Goal: Transaction & Acquisition: Register for event/course

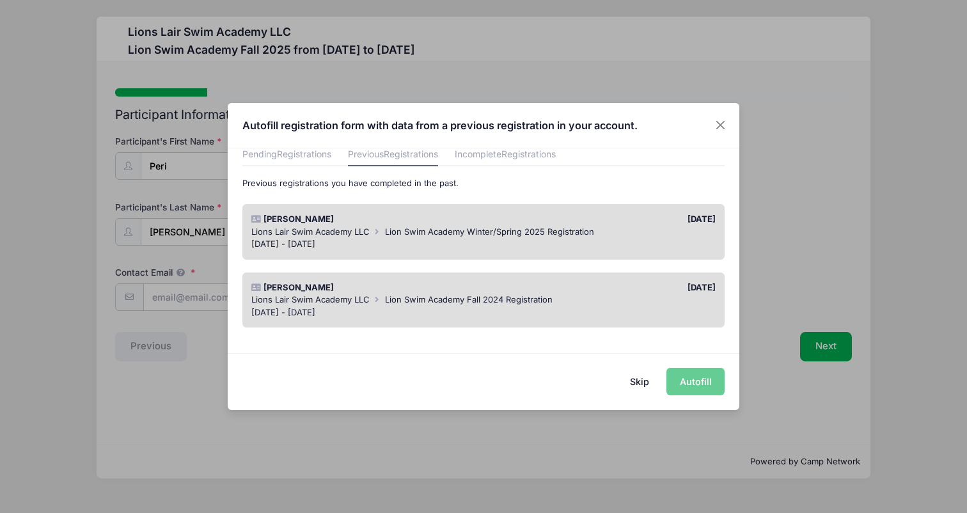
scroll to position [64, 0]
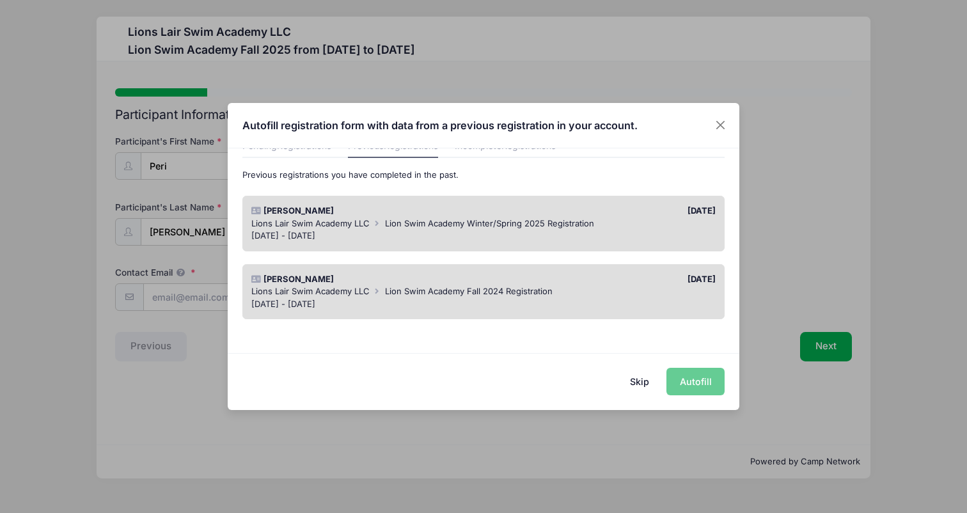
click at [681, 297] on div "Lions Lair Swim Academy LLC Lion Swim Academy Fall 2024 Registration" at bounding box center [483, 291] width 465 height 13
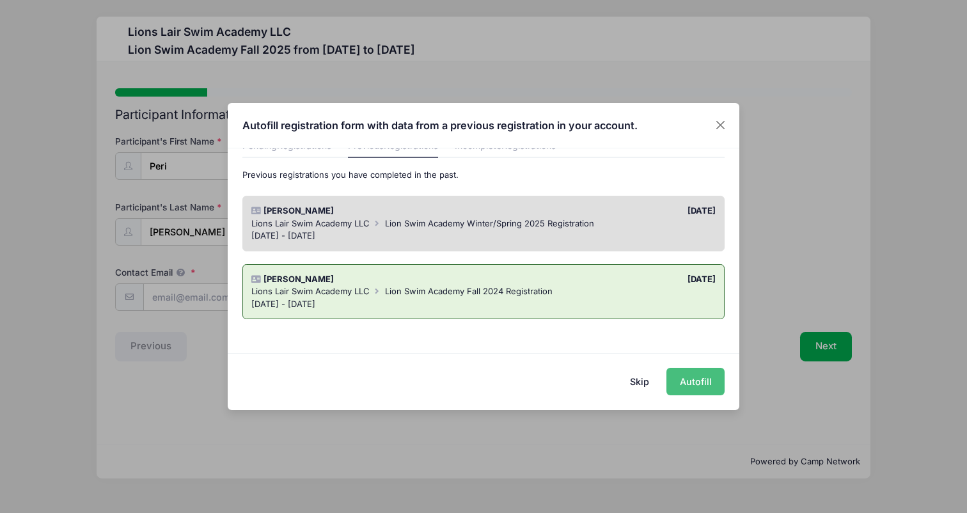
click at [674, 380] on button "Autofill" at bounding box center [695, 381] width 58 height 27
type input "[PERSON_NAME][EMAIL_ADDRESS][PERSON_NAME][DOMAIN_NAME]"
type input "[PERSON_NAME]"
type input "F"
type input "[DATE]"
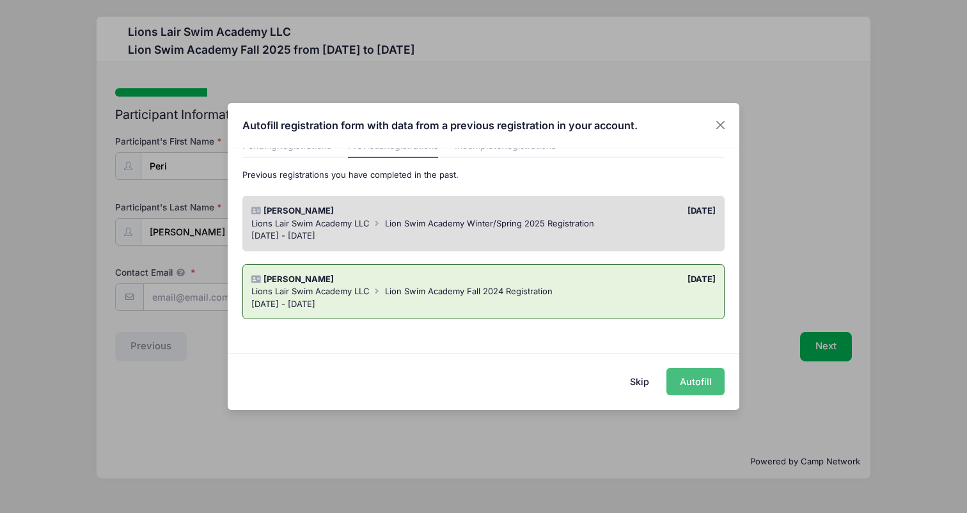
type input "9"
type input "[STREET_ADDRESS]"
type input "[US_STATE]"
select select "NY"
type input "10026"
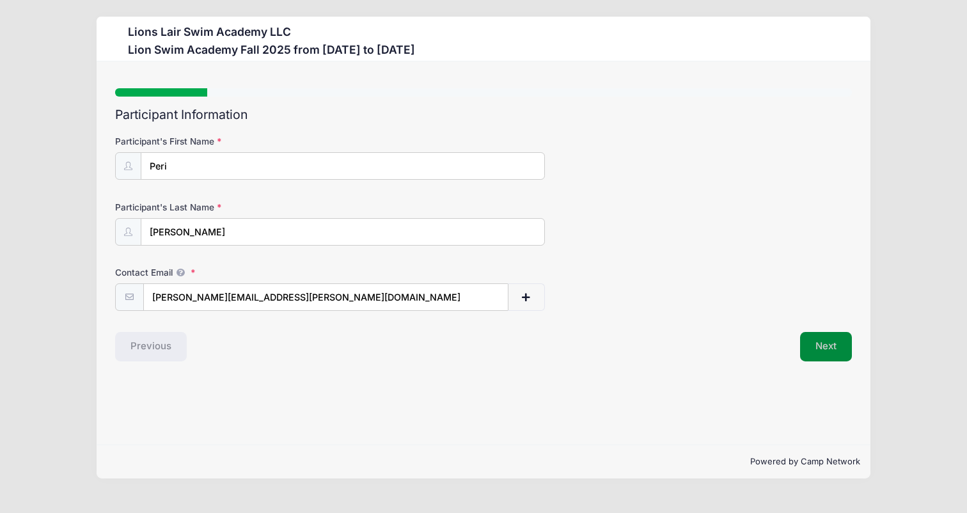
click at [826, 346] on button "Next" at bounding box center [826, 346] width 52 height 29
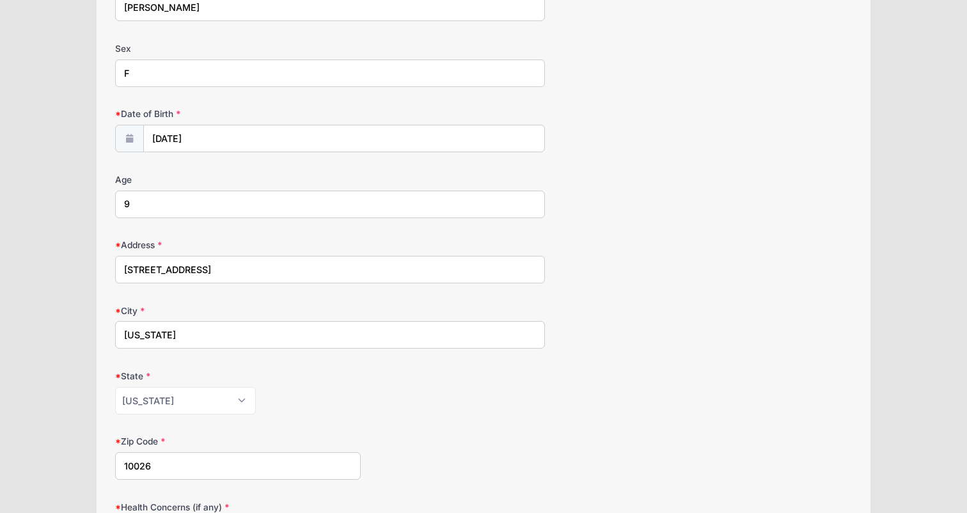
scroll to position [166, 0]
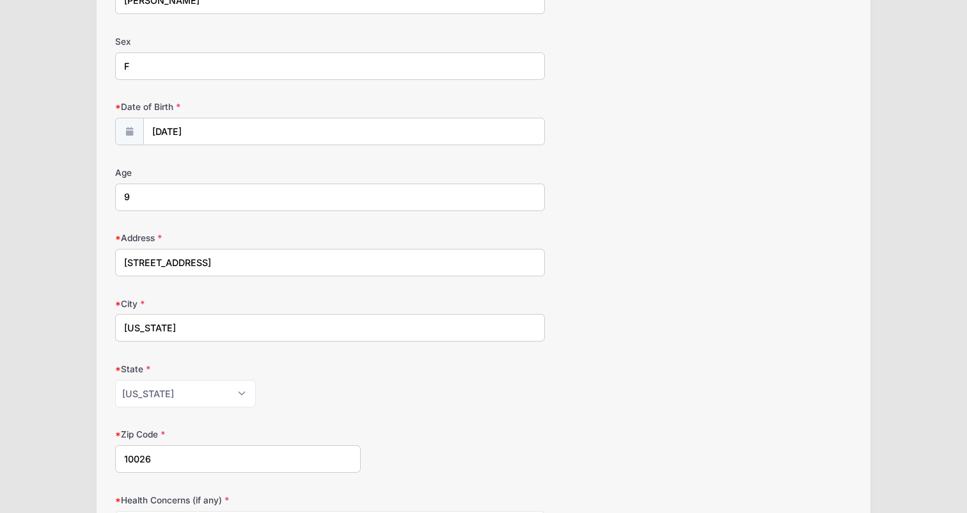
click at [504, 196] on input "9" at bounding box center [330, 196] width 430 height 27
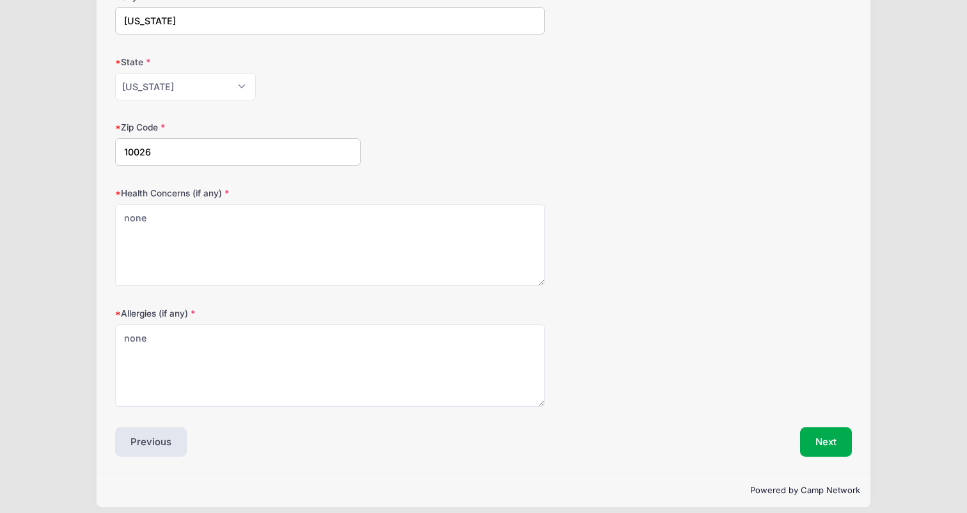
scroll to position [483, 0]
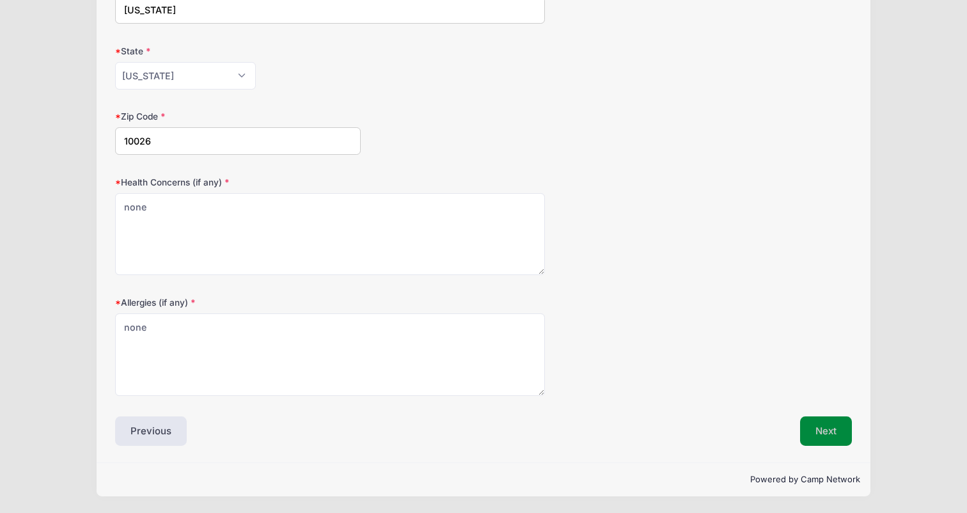
type input "10"
click at [832, 437] on button "Next" at bounding box center [826, 430] width 52 height 29
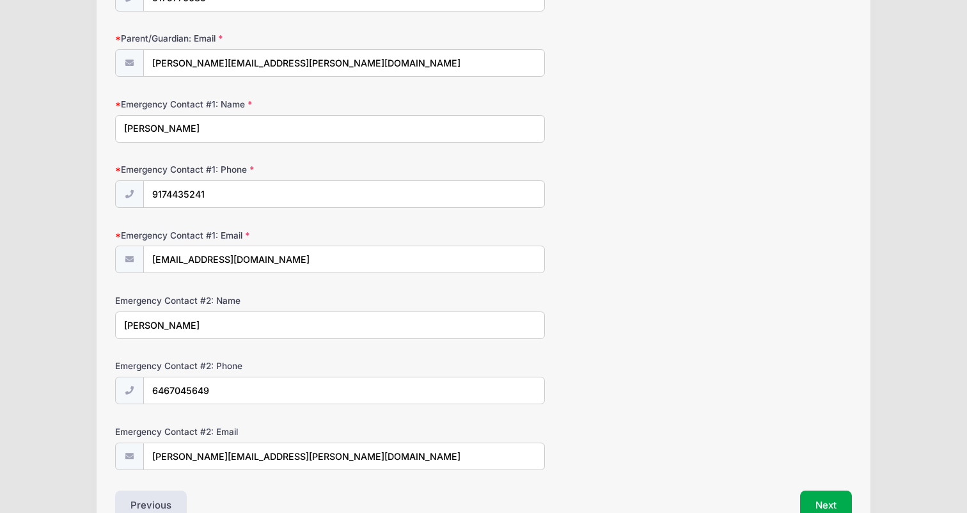
scroll to position [308, 0]
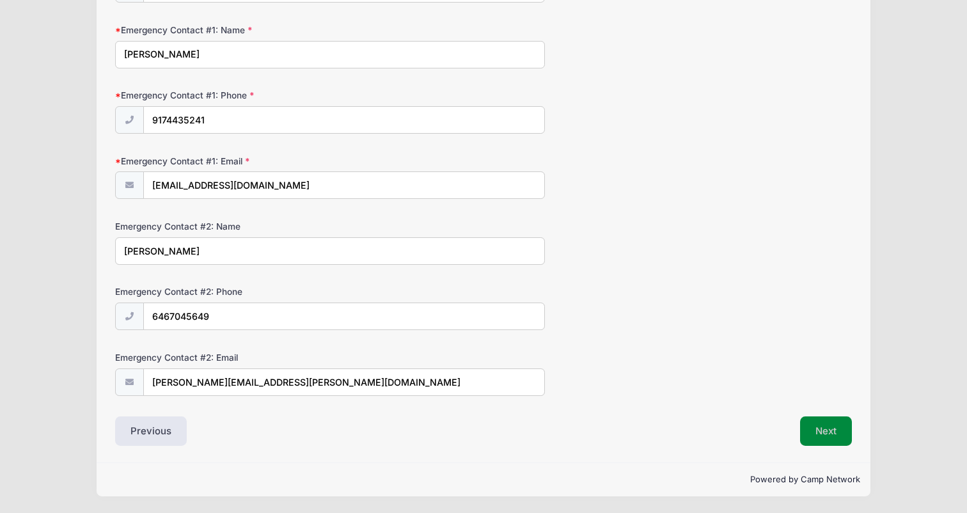
click at [830, 428] on button "Next" at bounding box center [826, 430] width 52 height 29
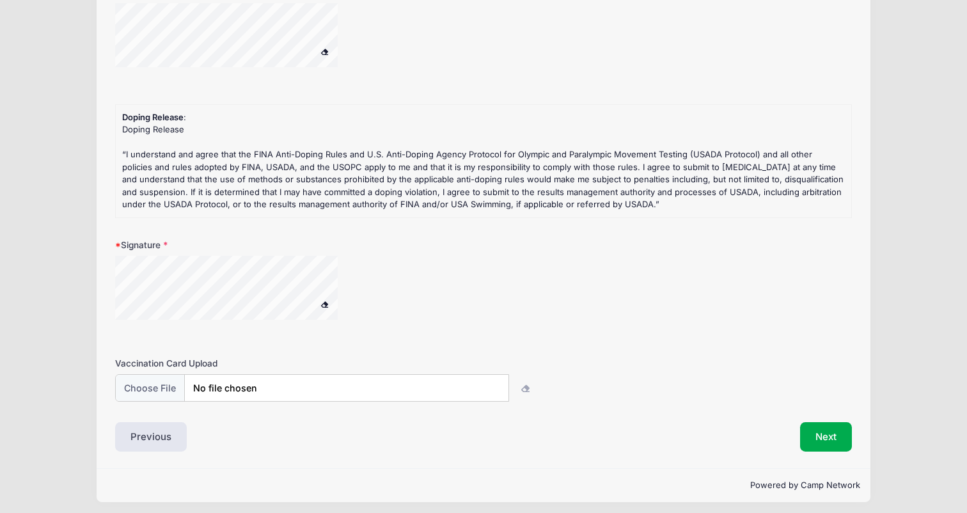
scroll to position [326, 0]
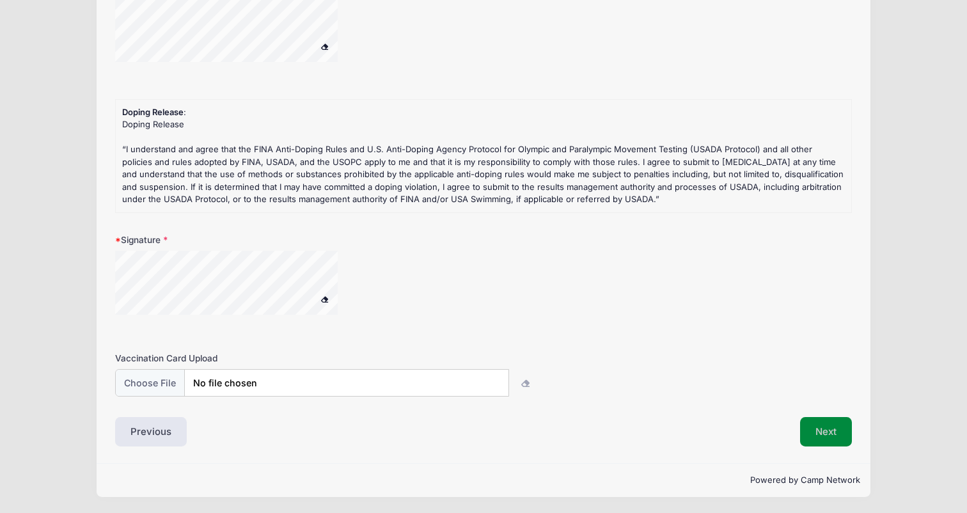
click at [827, 432] on button "Next" at bounding box center [826, 431] width 52 height 29
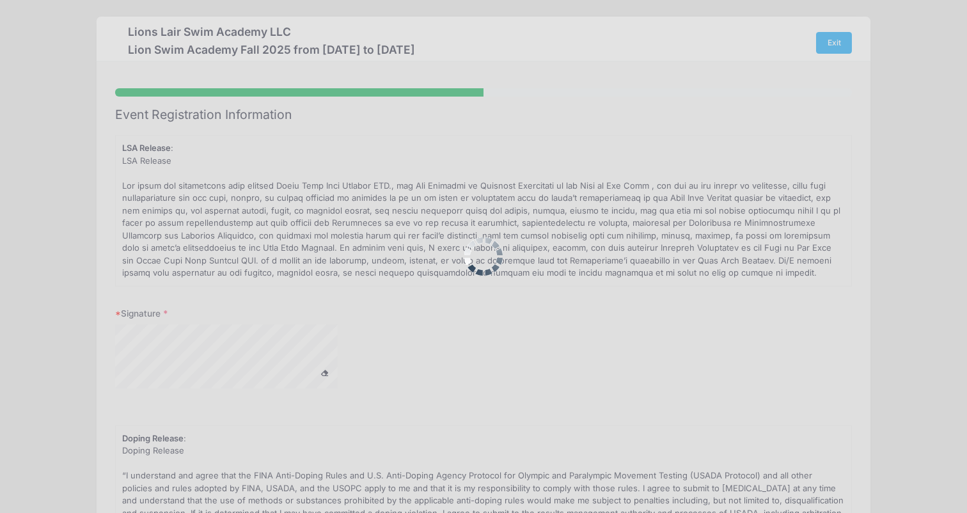
scroll to position [0, 0]
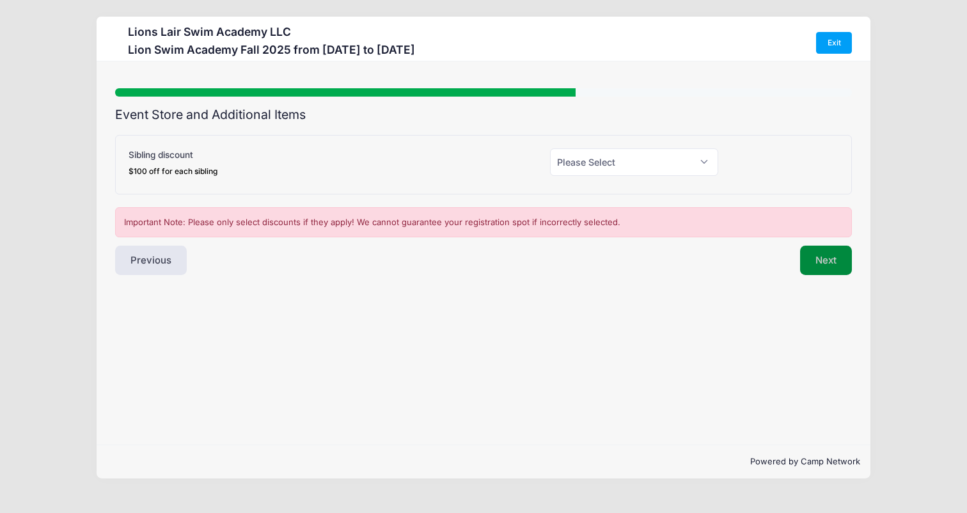
click at [825, 261] on button "Next" at bounding box center [826, 259] width 52 height 29
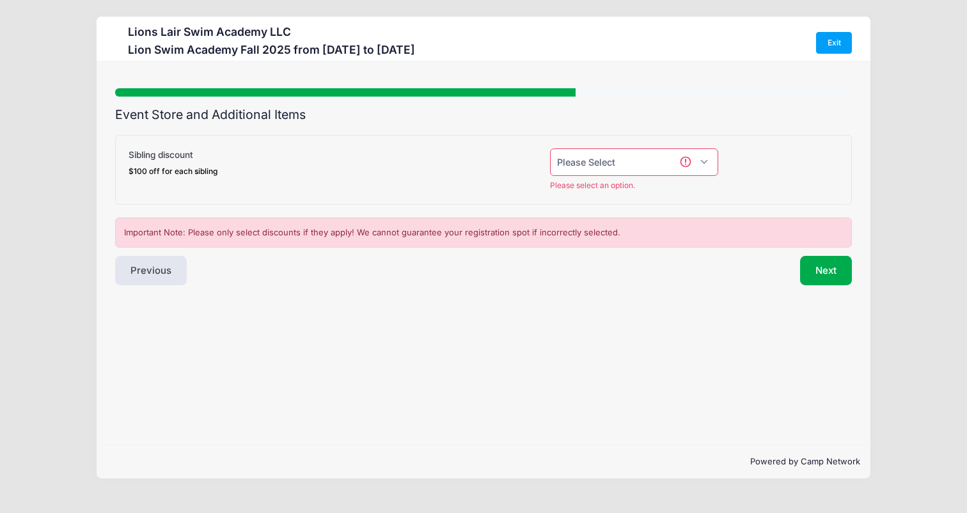
click at [660, 154] on select "Please Select Yes (-$100.00) No" at bounding box center [634, 161] width 168 height 27
select select "0"
click at [550, 148] on select "Please Select Yes (-$100.00) No" at bounding box center [634, 161] width 168 height 27
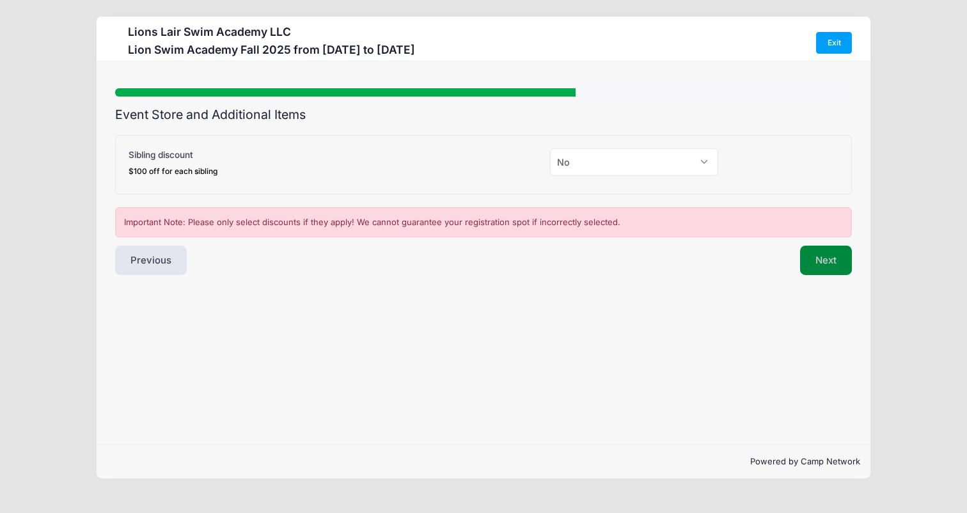
click at [823, 256] on button "Next" at bounding box center [826, 259] width 52 height 29
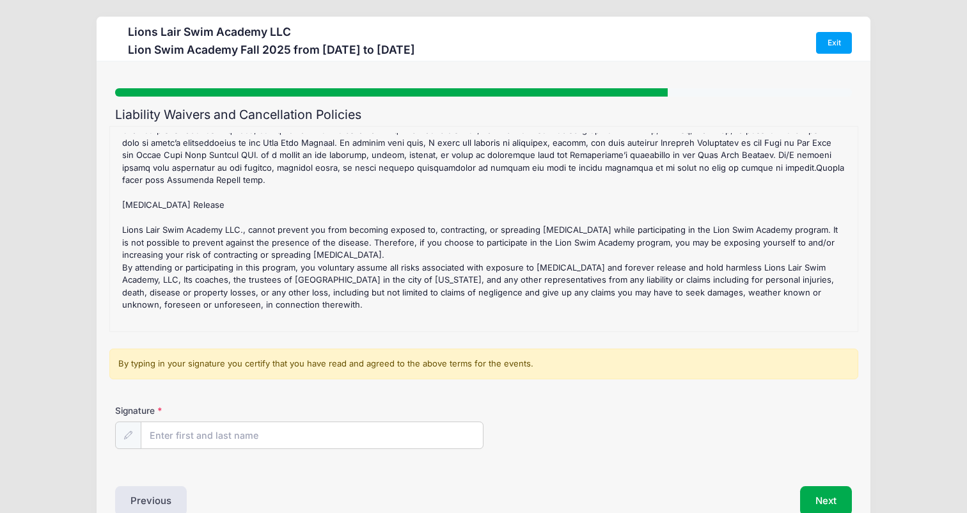
scroll to position [182, 0]
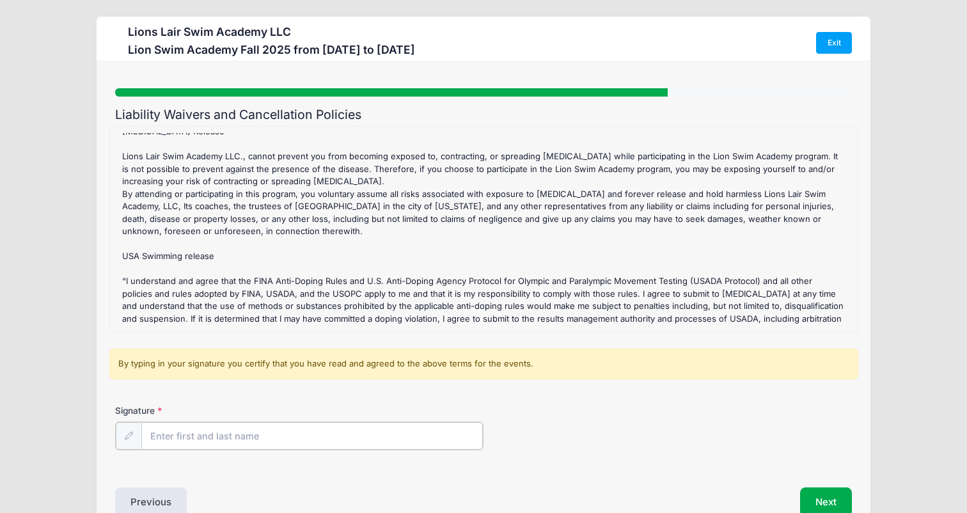
click at [287, 444] on input "Signature" at bounding box center [311, 435] width 341 height 27
type input "[PERSON_NAME]"
click at [591, 466] on div "Signature Craig Buckley" at bounding box center [483, 436] width 749 height 65
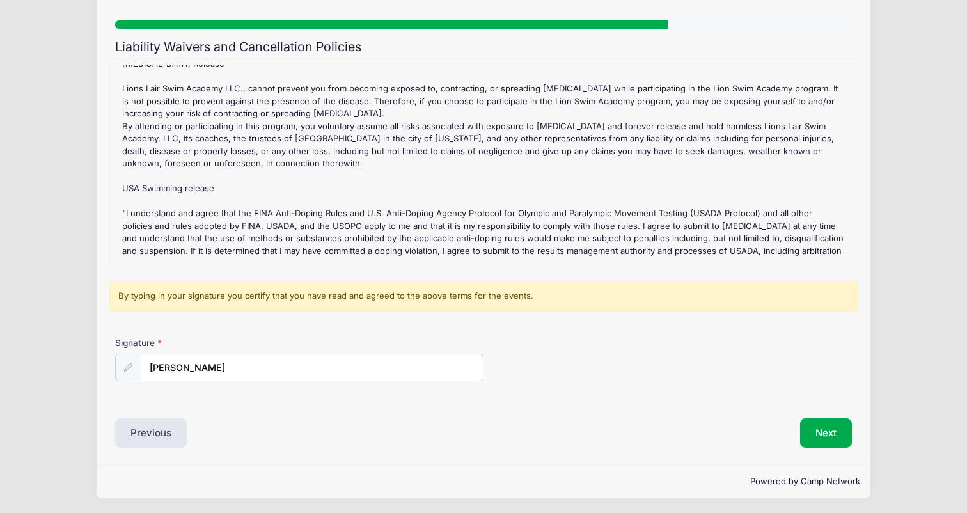
scroll to position [70, 0]
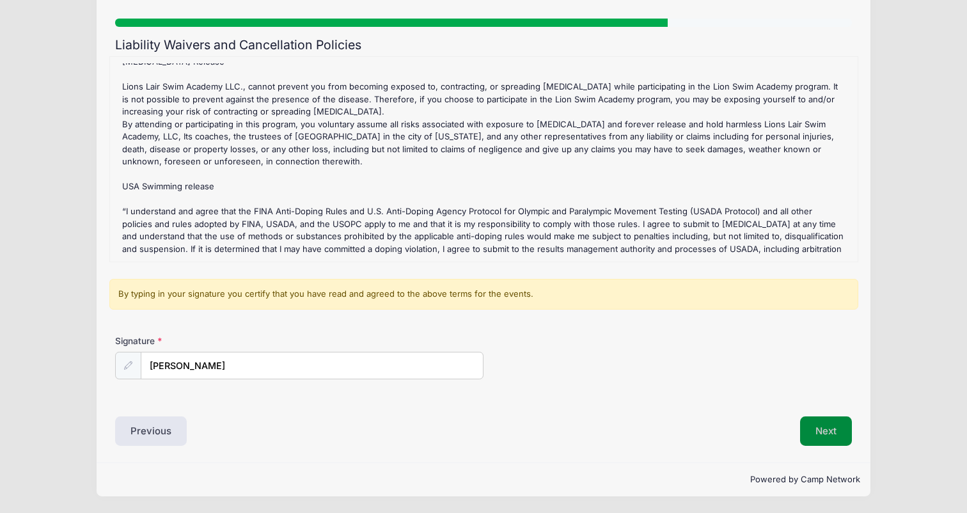
click at [825, 427] on button "Next" at bounding box center [826, 430] width 52 height 29
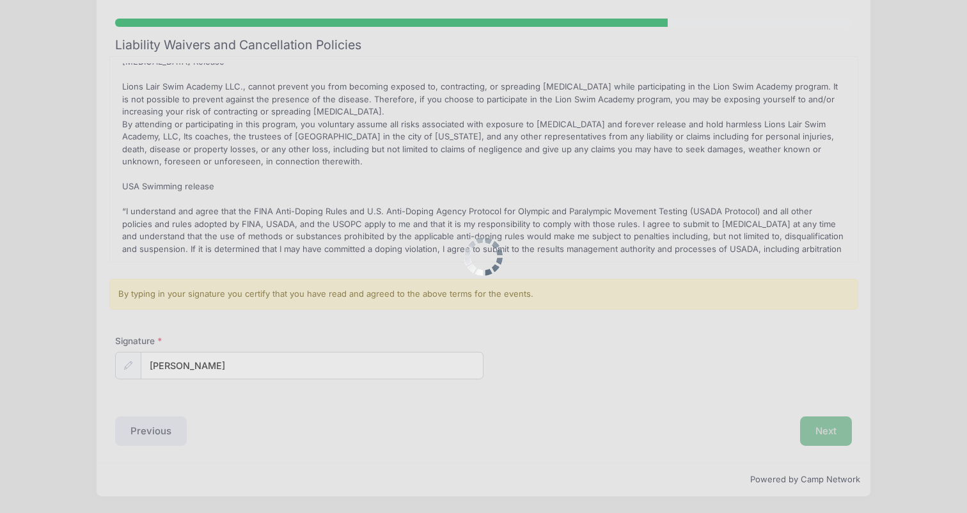
scroll to position [0, 0]
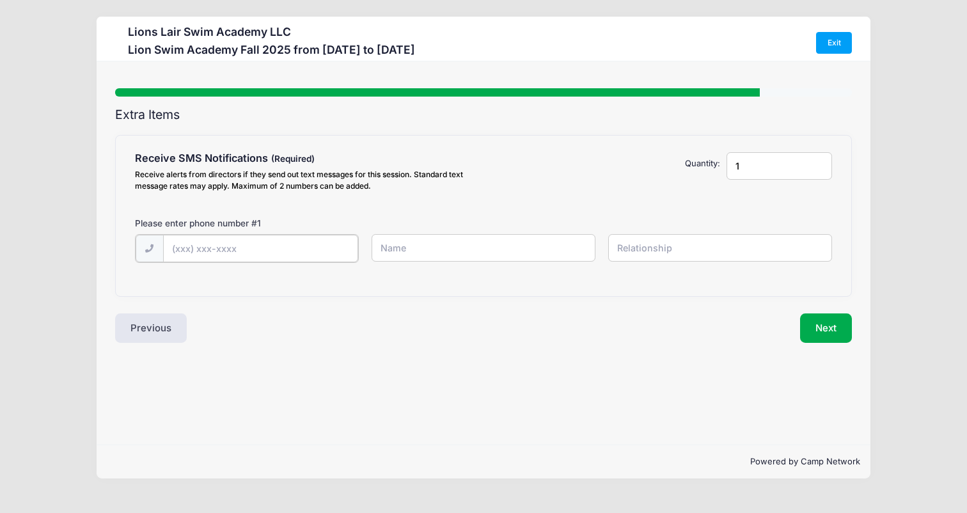
click at [242, 245] on input "text" at bounding box center [260, 248] width 195 height 27
type input "[PHONE_NUMBER]"
click at [455, 250] on input "text" at bounding box center [483, 247] width 224 height 27
click at [436, 242] on input "Craig" at bounding box center [483, 247] width 224 height 27
type input "[PERSON_NAME]"
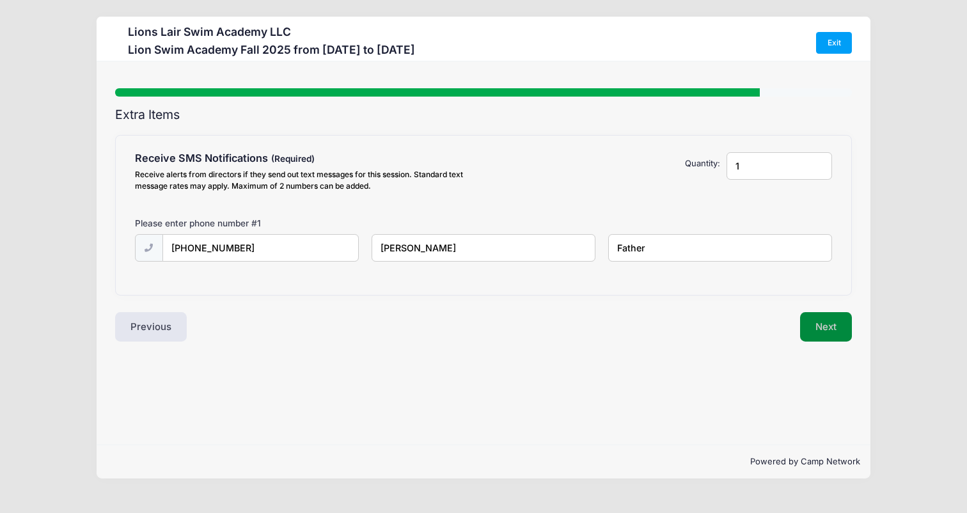
type input "Father"
click at [825, 326] on button "Next" at bounding box center [826, 326] width 52 height 29
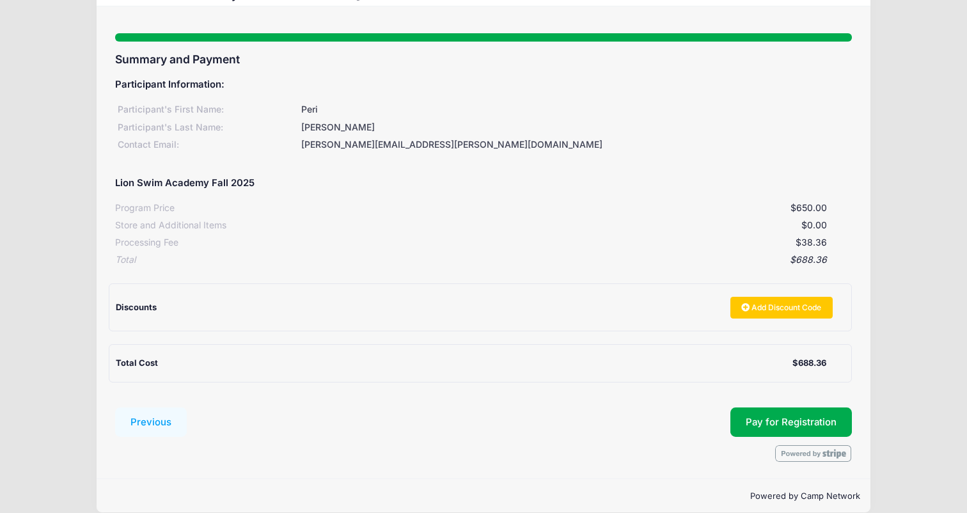
scroll to position [71, 0]
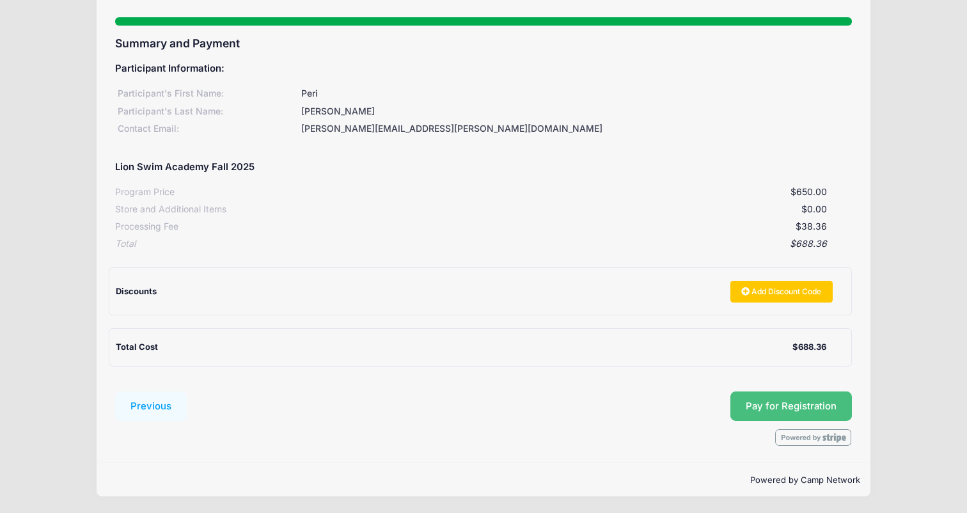
click at [829, 401] on button "Pay for Registration" at bounding box center [790, 405] width 121 height 29
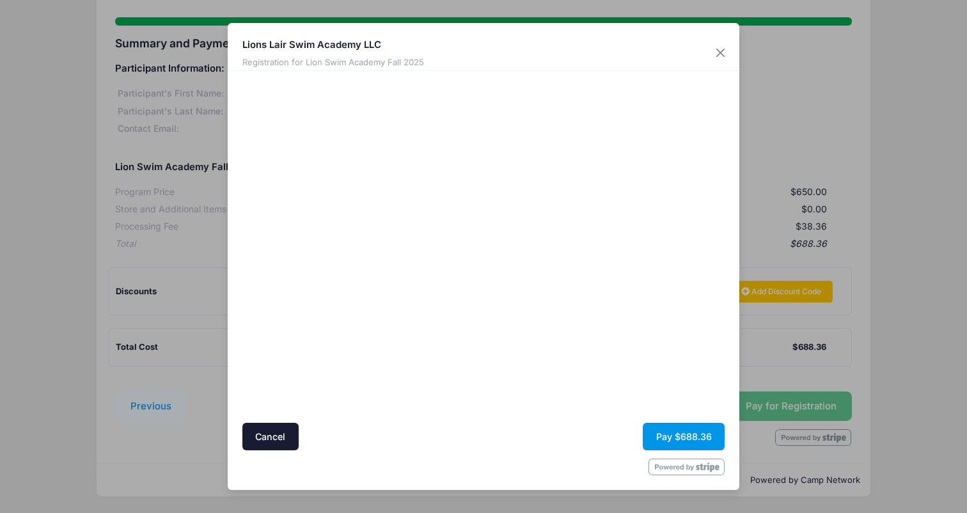
click at [692, 433] on button "Pay $688.36" at bounding box center [683, 436] width 82 height 27
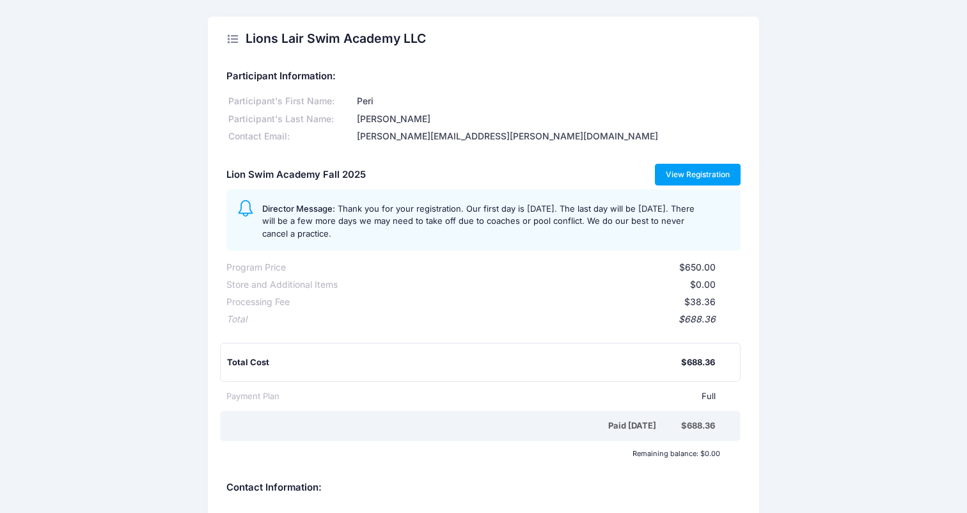
click at [694, 171] on link "View Registration" at bounding box center [698, 175] width 86 height 22
